Goal: Information Seeking & Learning: Learn about a topic

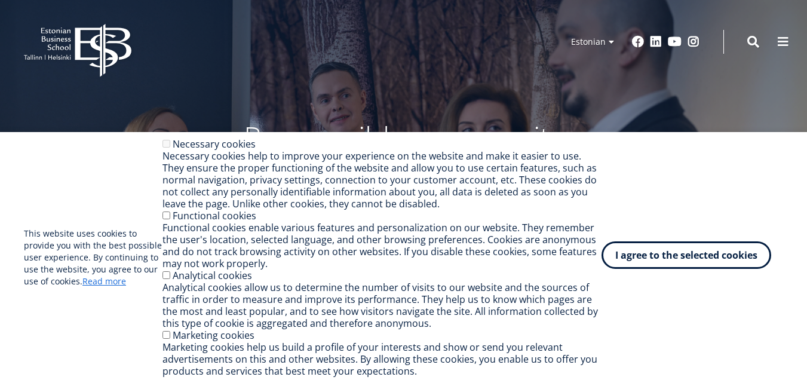
click at [687, 252] on font "I agree to the selected cookies" at bounding box center [687, 255] width 142 height 13
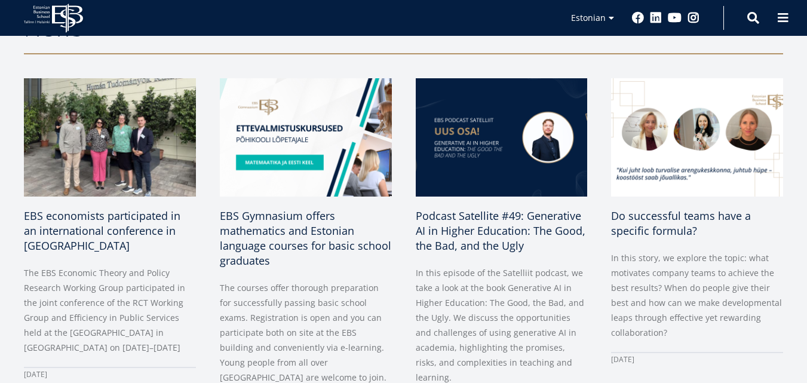
scroll to position [538, 0]
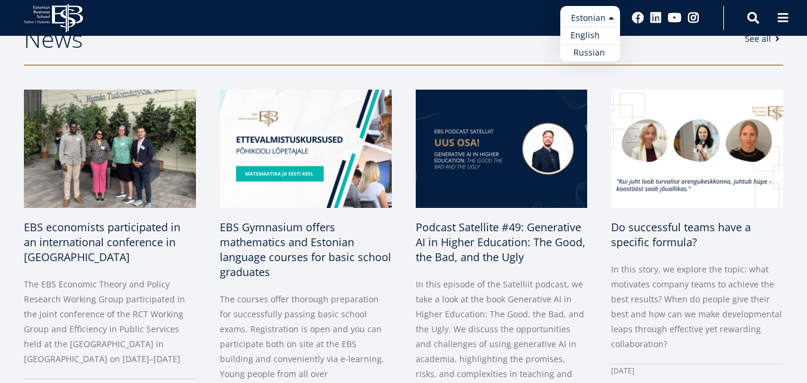
click at [602, 33] on link "English" at bounding box center [591, 35] width 60 height 17
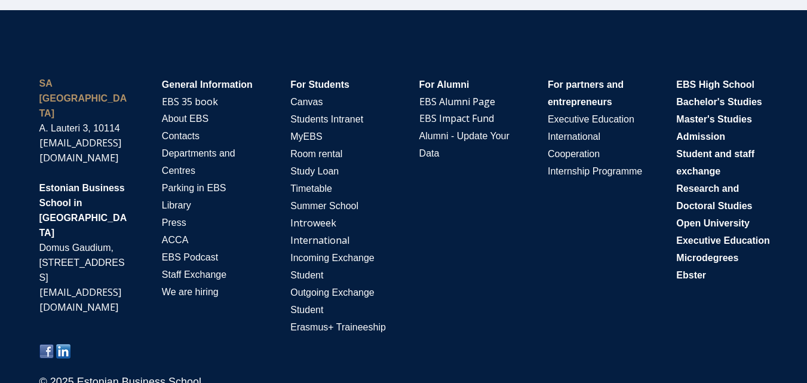
scroll to position [2089, 0]
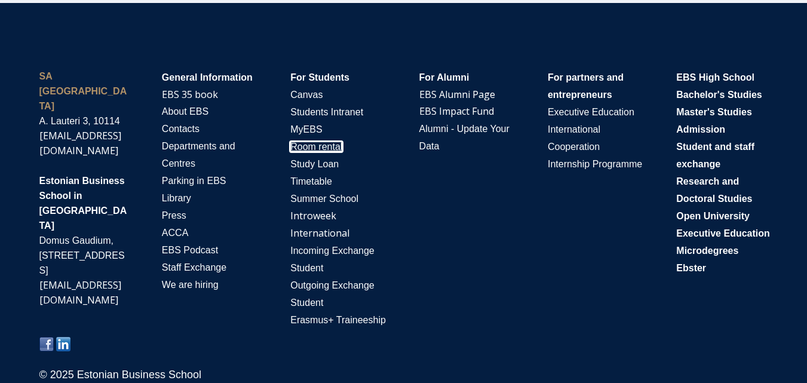
click at [318, 145] on span "Room rental" at bounding box center [316, 147] width 52 height 10
